Goal: Find specific page/section: Find specific page/section

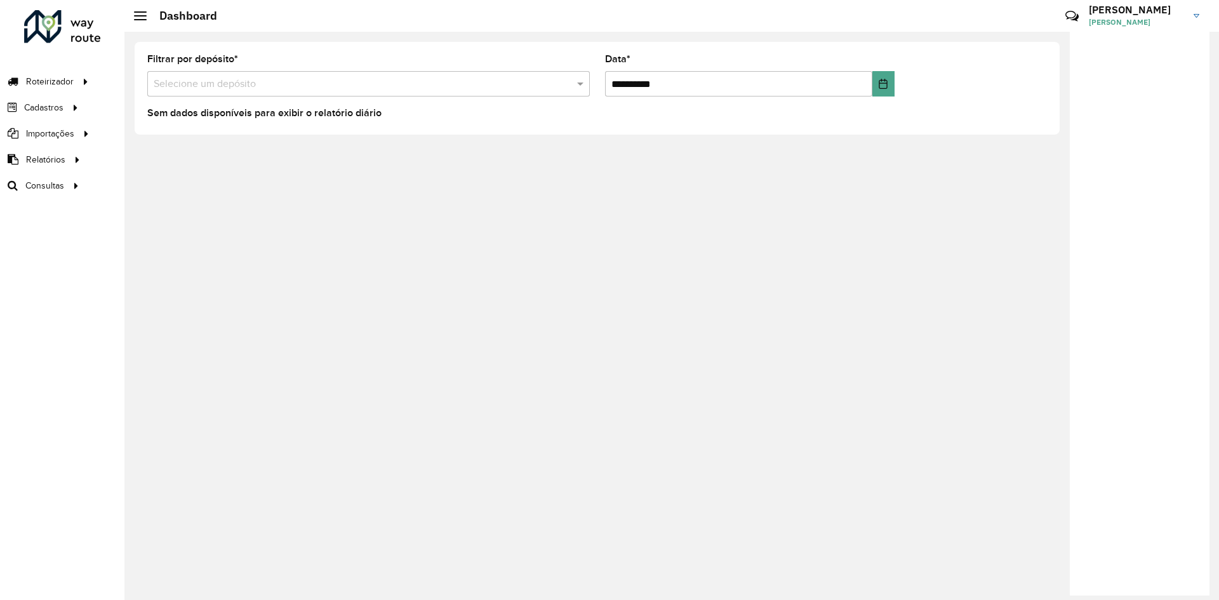
click at [713, 169] on div "**********" at bounding box center [671, 316] width 1094 height 568
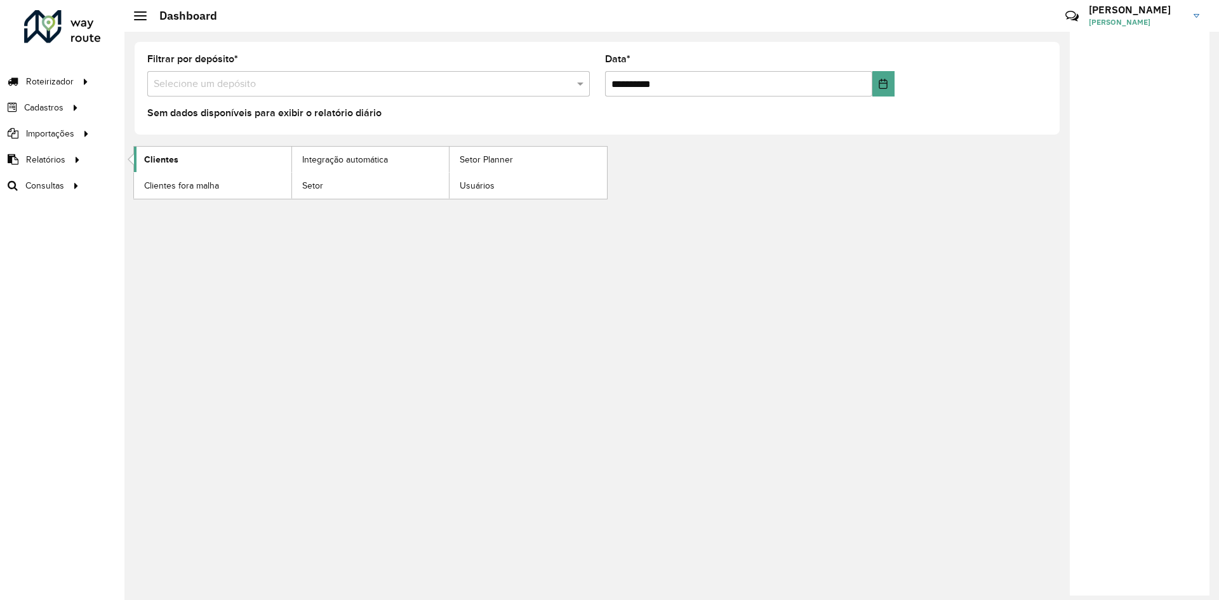
click at [160, 162] on span "Clientes" at bounding box center [161, 159] width 34 height 13
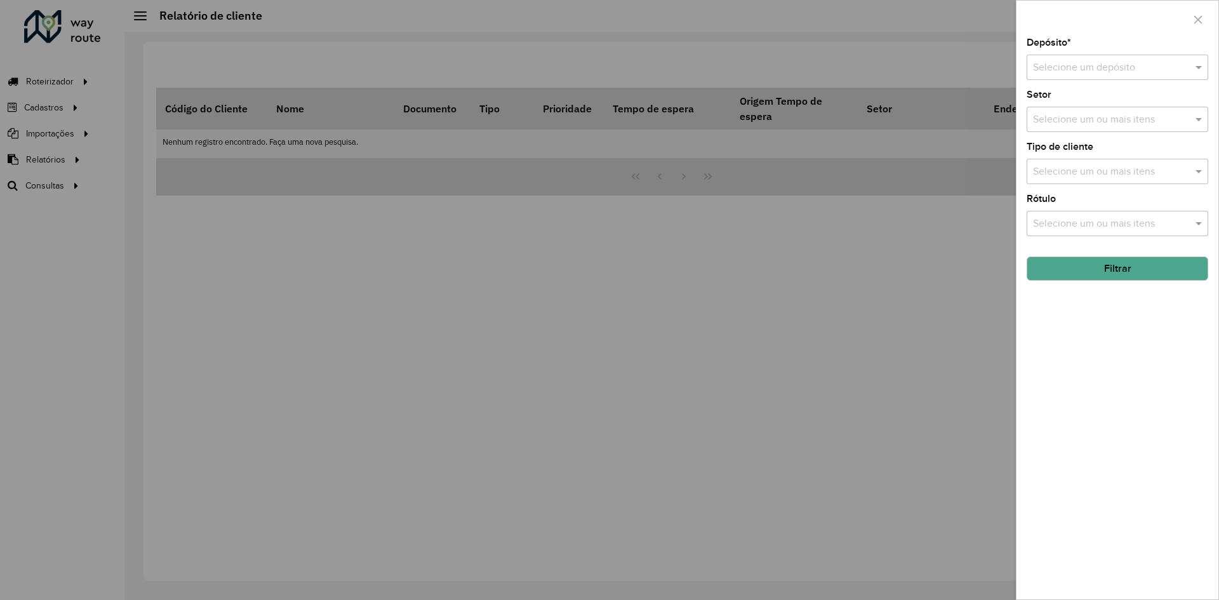
click at [1051, 59] on div "Selecione um depósito" at bounding box center [1117, 67] width 182 height 25
type input "******"
click at [1101, 126] on div "CDD Cuiaba" at bounding box center [1117, 126] width 180 height 22
click at [1199, 16] on icon "button" at bounding box center [1198, 20] width 10 height 10
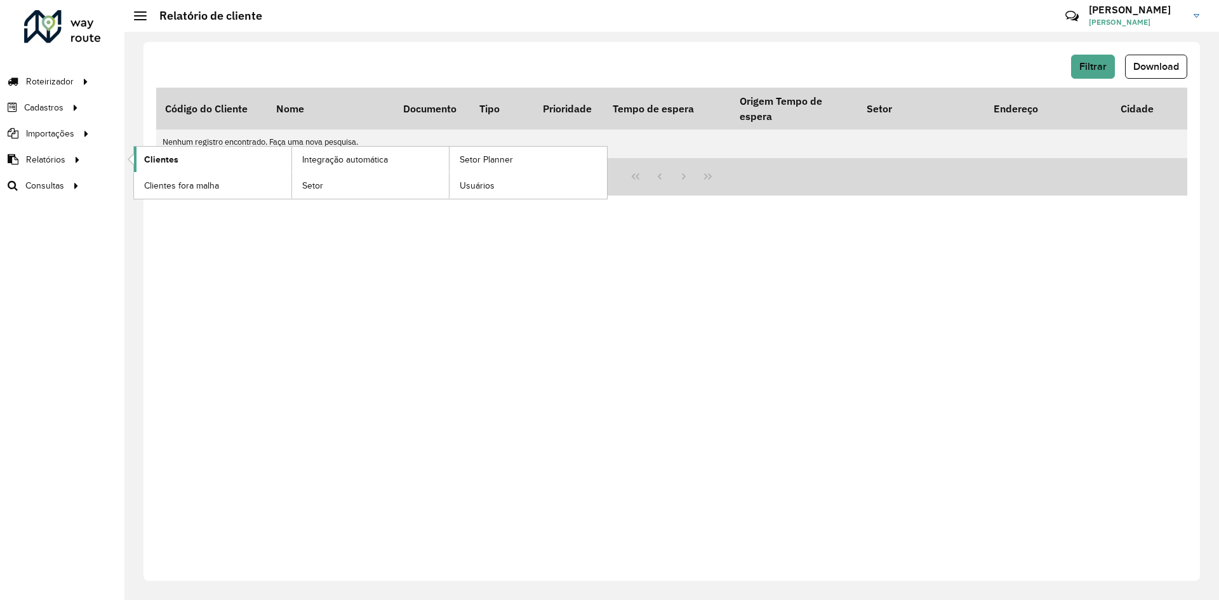
click at [211, 168] on link "Clientes" at bounding box center [212, 159] width 157 height 25
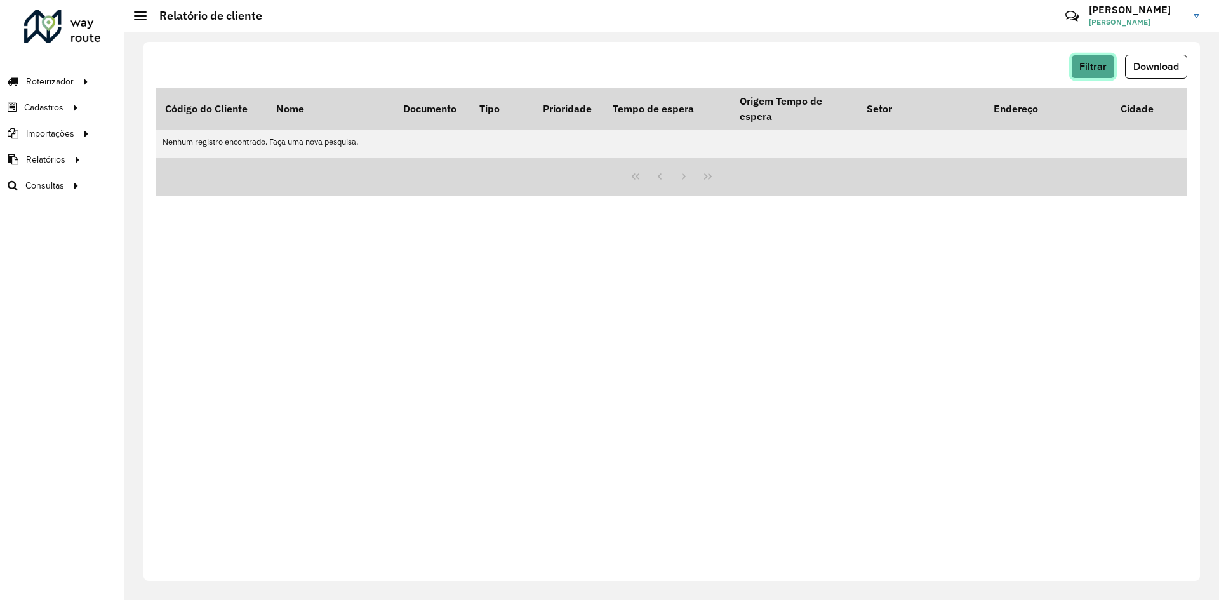
click at [1083, 70] on span "Filtrar" at bounding box center [1092, 66] width 27 height 11
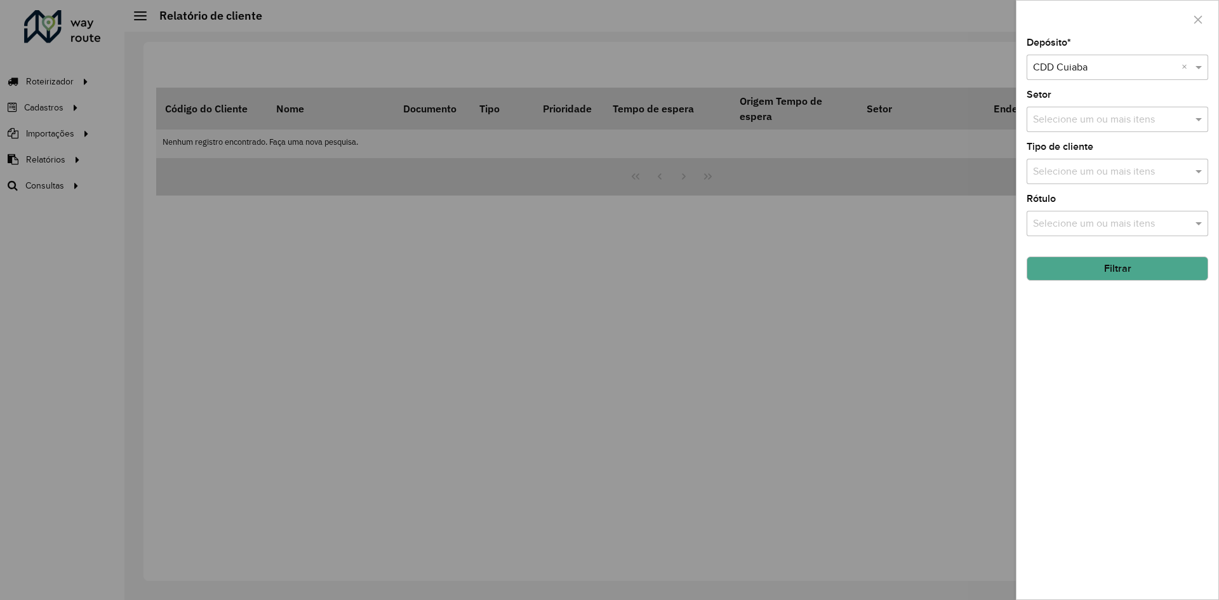
click at [1115, 269] on button "Filtrar" at bounding box center [1117, 268] width 182 height 24
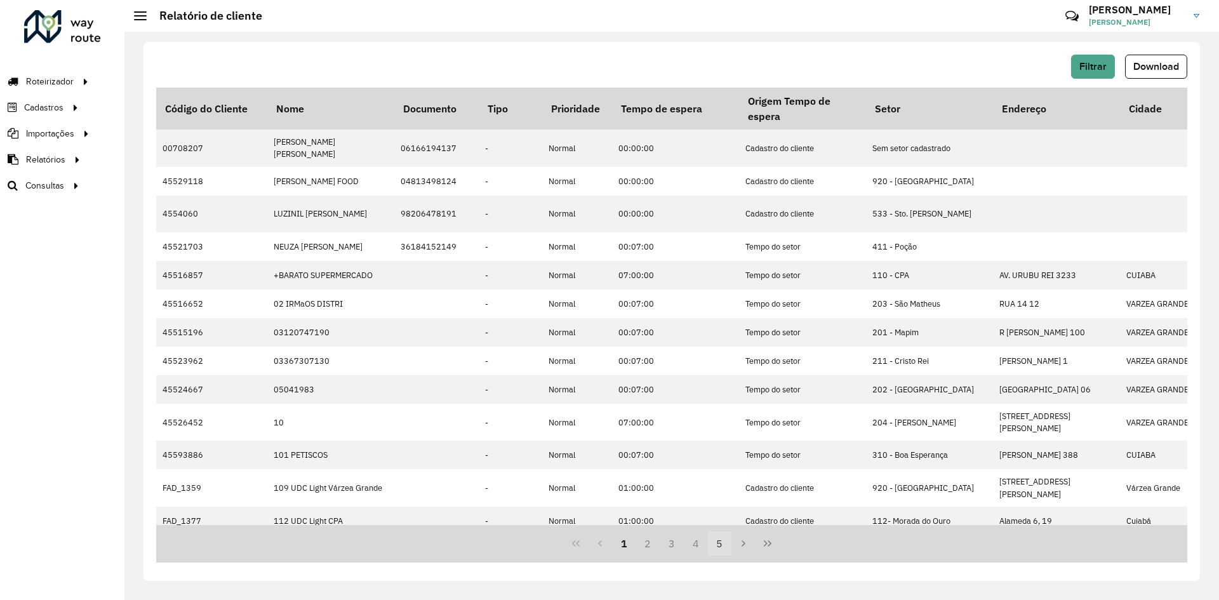
click at [713, 543] on button "5" at bounding box center [720, 543] width 24 height 24
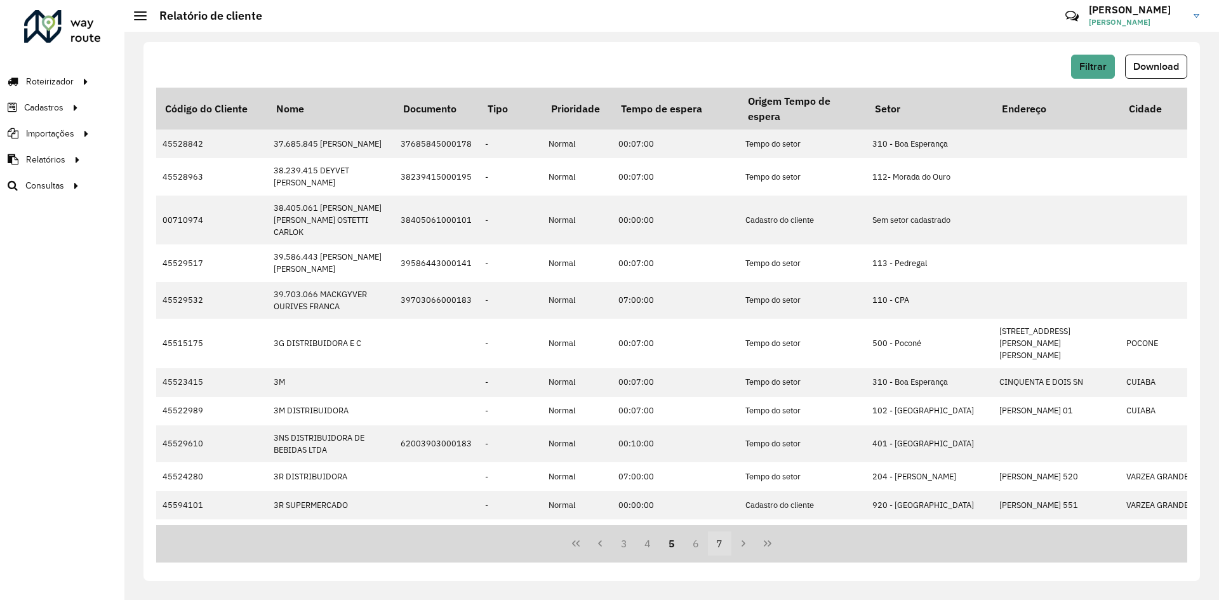
click at [715, 548] on button "7" at bounding box center [720, 543] width 24 height 24
